Goal: Task Accomplishment & Management: Use online tool/utility

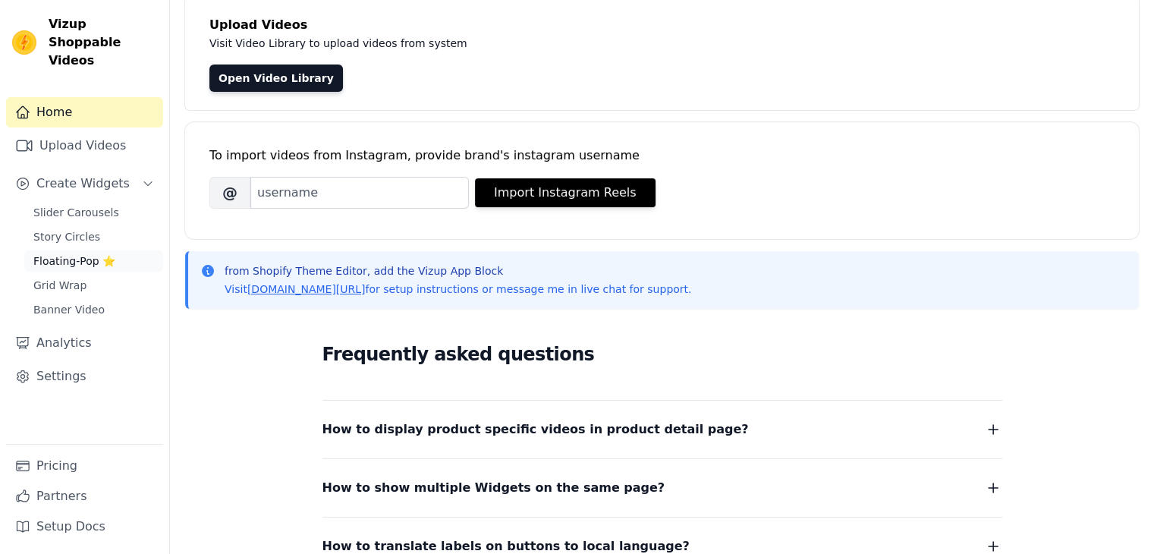
scroll to position [76, 0]
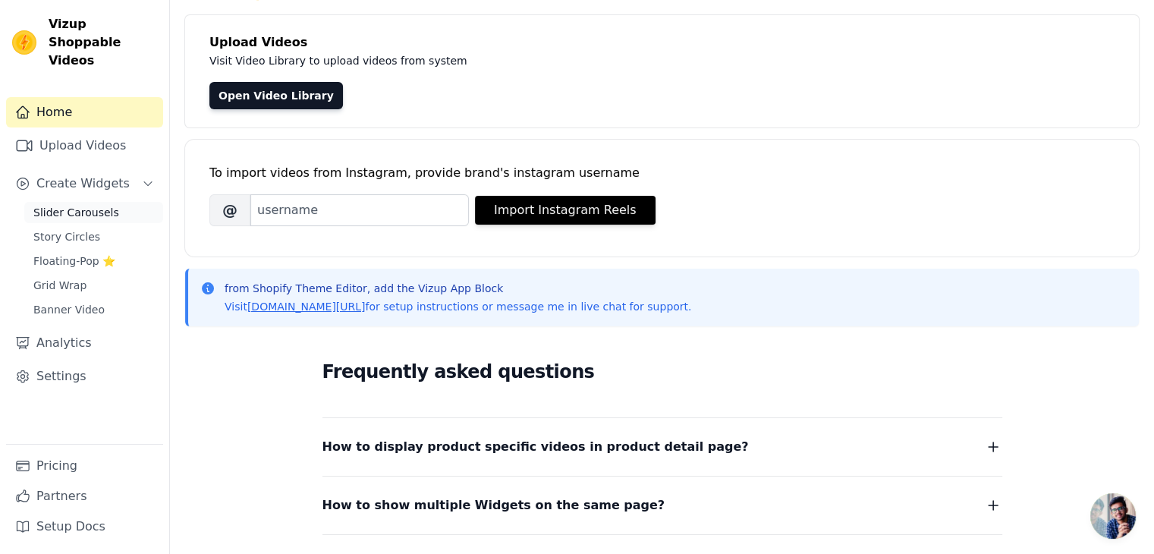
click at [54, 205] on span "Slider Carousels" at bounding box center [76, 212] width 86 height 15
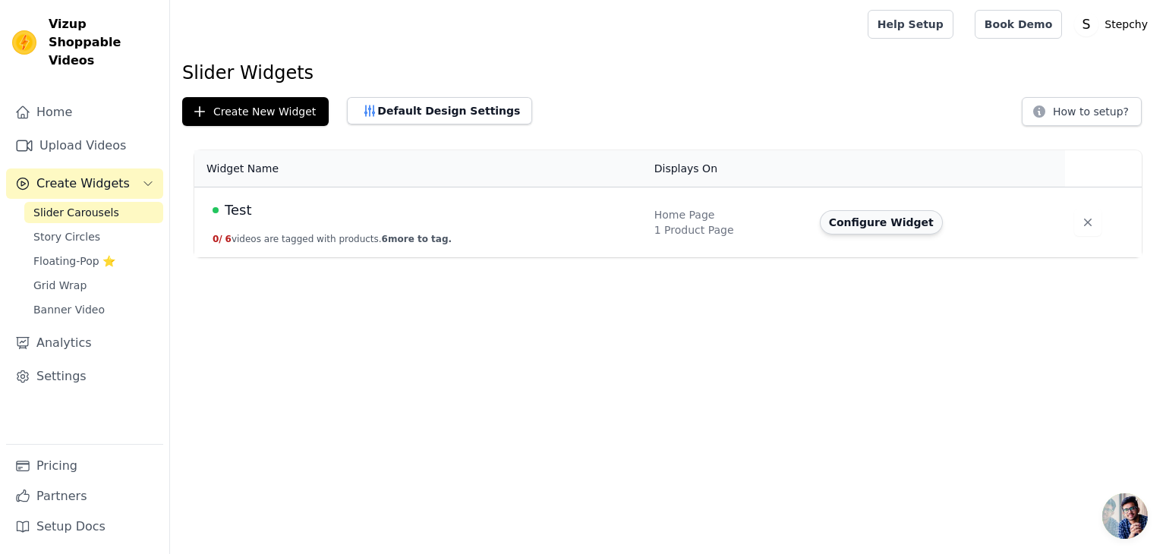
click at [855, 222] on button "Configure Widget" at bounding box center [881, 222] width 123 height 24
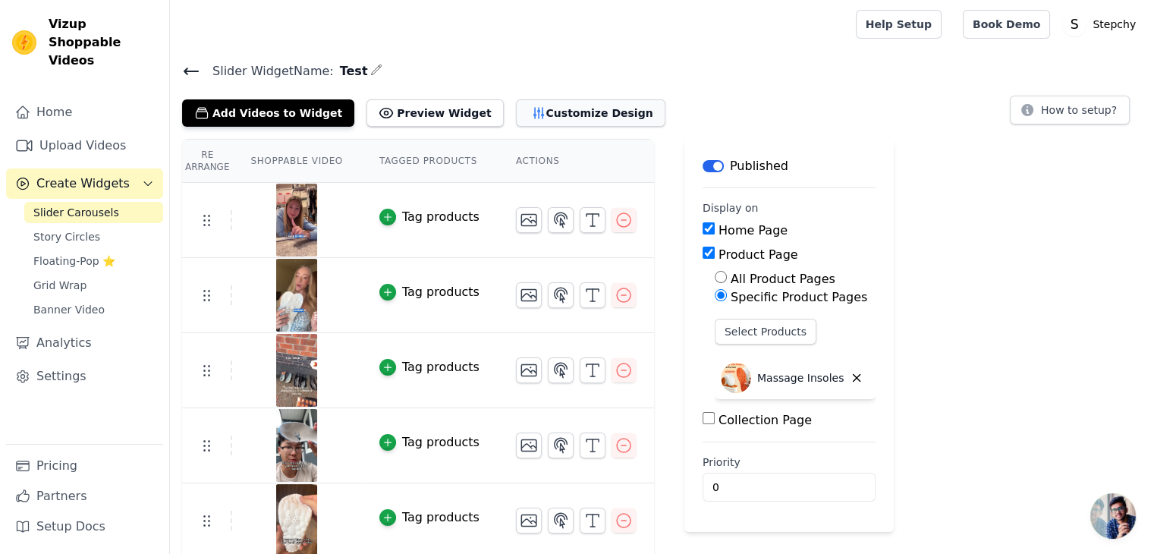
click at [571, 112] on button "Customize Design" at bounding box center [590, 112] width 149 height 27
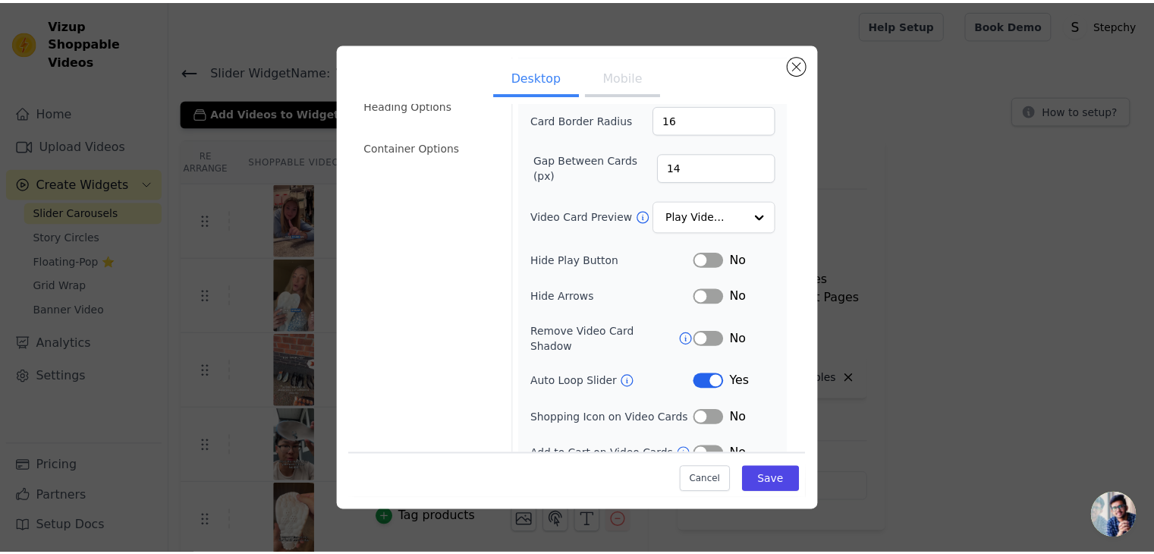
scroll to position [118, 0]
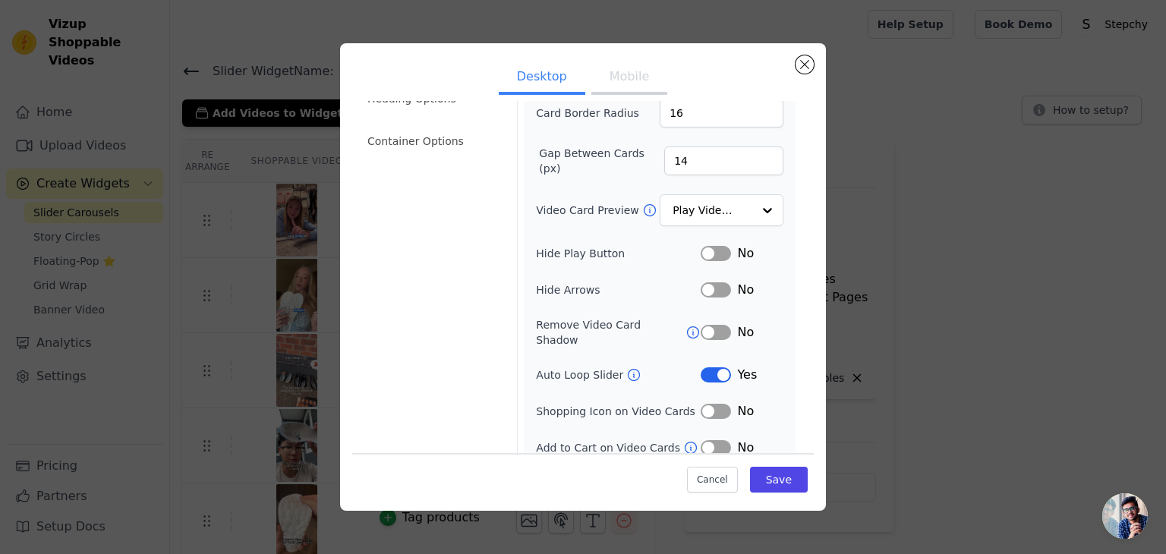
click at [702, 367] on button "Label" at bounding box center [715, 374] width 30 height 15
click at [782, 479] on button "Save" at bounding box center [779, 480] width 58 height 26
